Goal: Check status: Check status

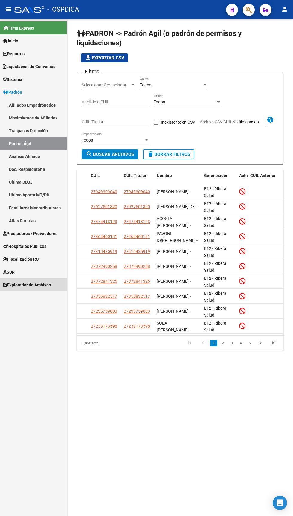
click at [23, 285] on span "Explorador de Archivos" at bounding box center [27, 285] width 48 height 7
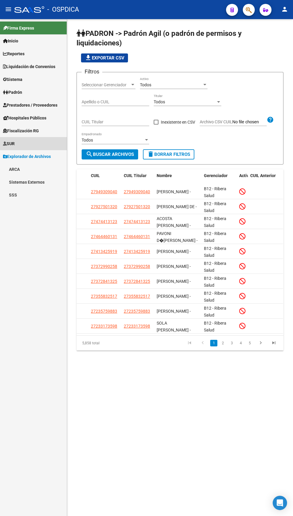
click at [47, 33] on link "Firma Express" at bounding box center [33, 28] width 67 height 13
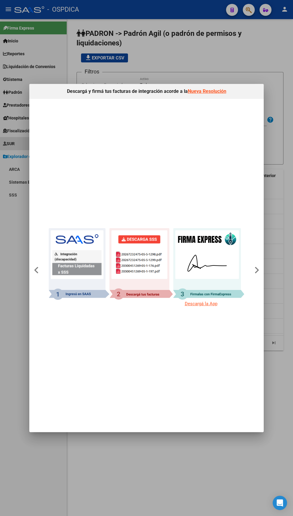
click at [10, 350] on div at bounding box center [146, 258] width 293 height 516
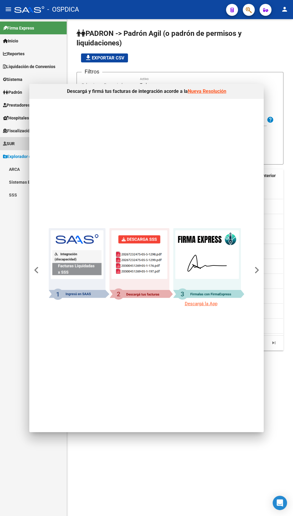
scroll to position [19, 0]
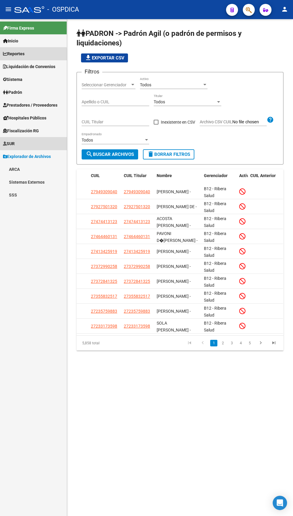
click at [30, 47] on link "Reportes" at bounding box center [33, 53] width 67 height 13
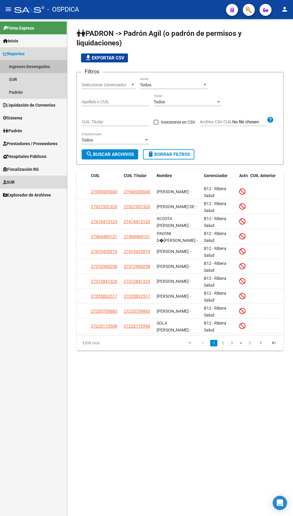
click at [51, 60] on link "Ingresos Devengados" at bounding box center [33, 66] width 67 height 13
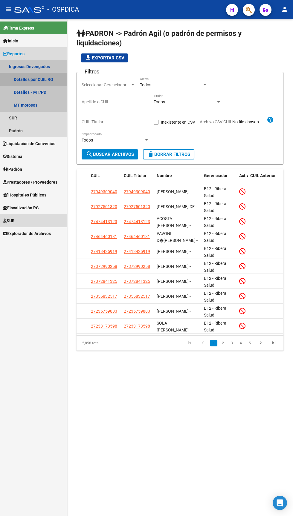
click at [48, 73] on link "Detalles por CUIL RG" at bounding box center [33, 79] width 67 height 13
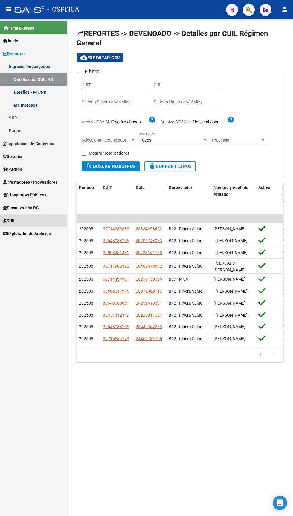
click at [85, 151] on span at bounding box center [84, 153] width 5 height 5
click at [84, 156] on input "Mostrar totalizadores" at bounding box center [84, 156] width 0 height 0
checkbox input "true"
click at [115, 164] on span "search Buscar Registros" at bounding box center [111, 166] width 50 height 5
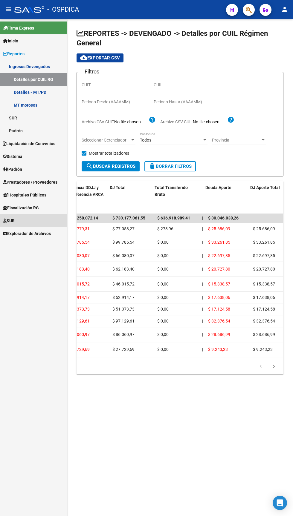
scroll to position [0, 365]
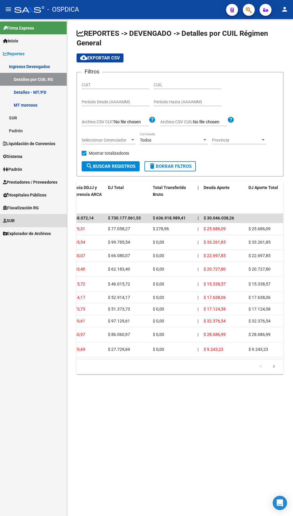
click at [122, 99] on input "Período Desde (AAAAMM)" at bounding box center [116, 101] width 68 height 5
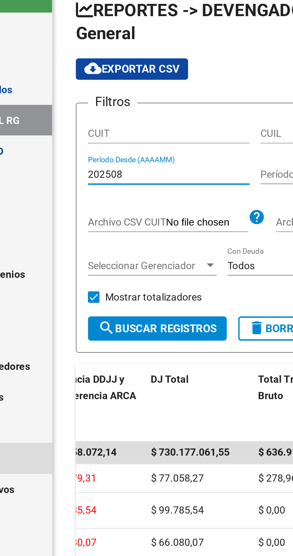
type input "202508"
click at [157, 99] on input "Período Hasta (AAAAMM)" at bounding box center [188, 101] width 68 height 5
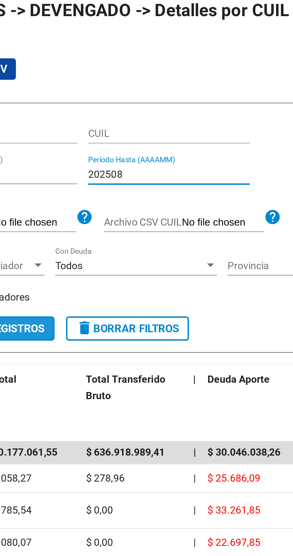
type input "202508"
click at [126, 161] on button "search Buscar Registros" at bounding box center [111, 166] width 58 height 10
